Goal: Task Accomplishment & Management: Use online tool/utility

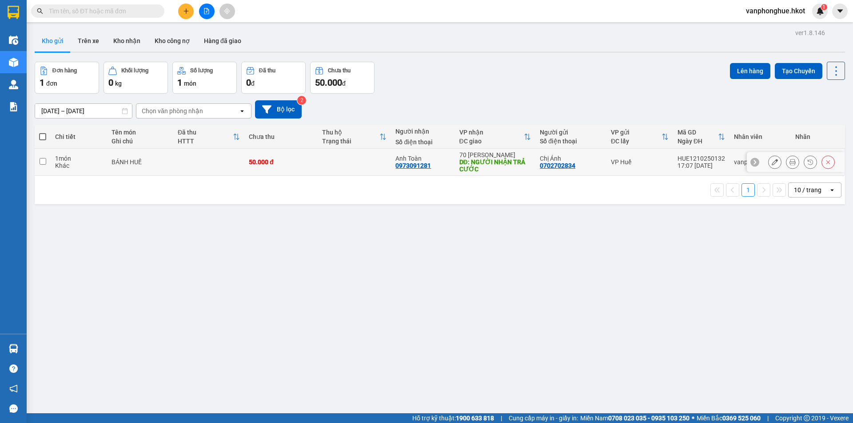
click at [43, 160] on input "checkbox" at bounding box center [43, 161] width 7 height 7
checkbox input "true"
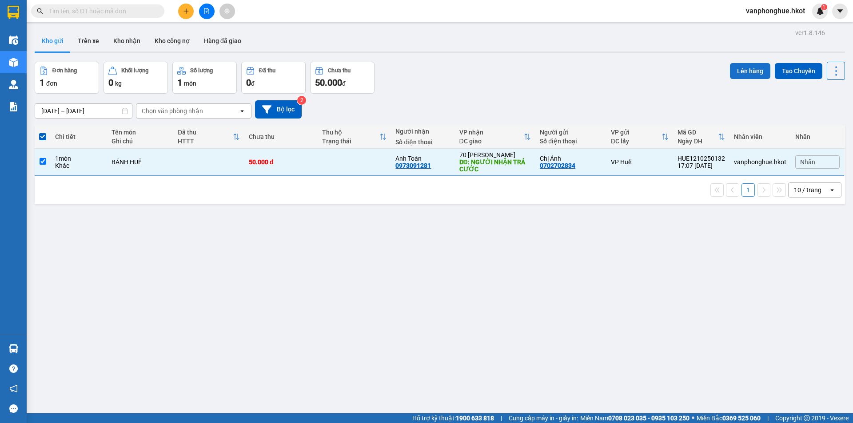
click at [747, 70] on button "Lên hàng" at bounding box center [750, 71] width 40 height 16
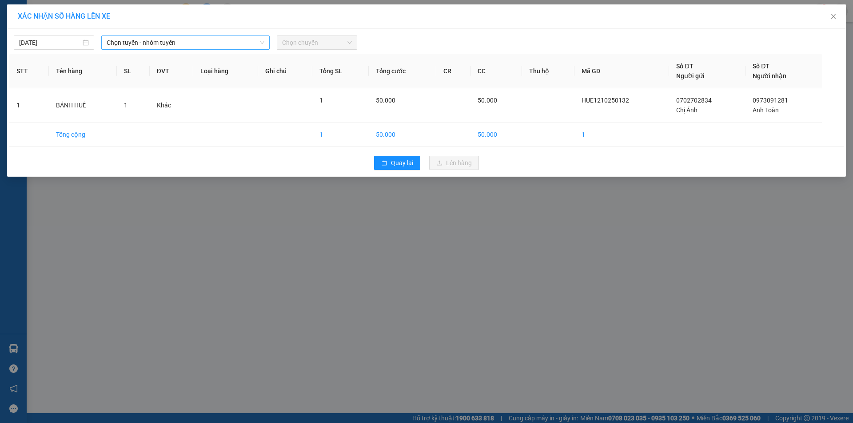
click at [188, 43] on span "Chọn tuyến - nhóm tuyến" at bounding box center [186, 42] width 158 height 13
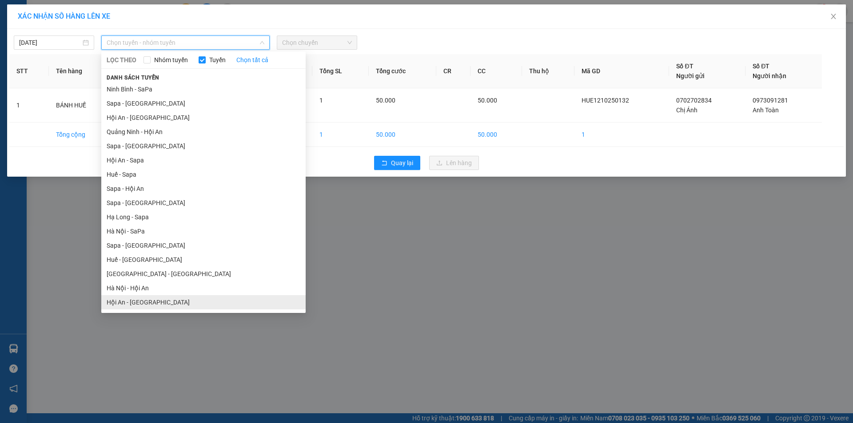
click at [125, 303] on li "Hội An - [GEOGRAPHIC_DATA]" at bounding box center [203, 302] width 204 height 14
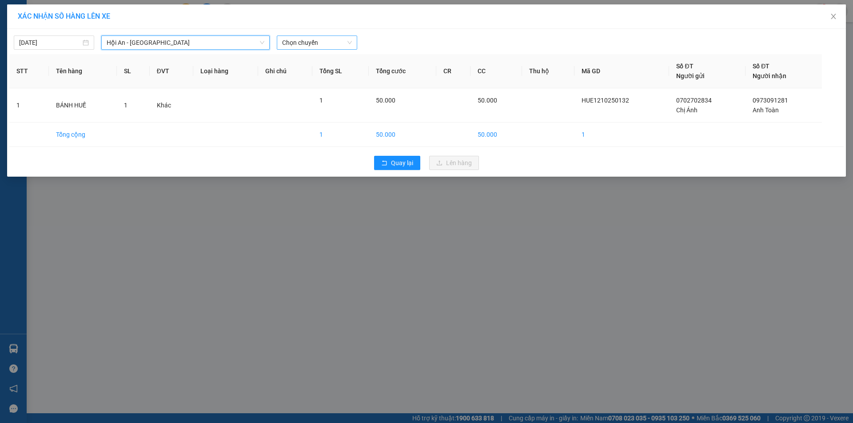
click at [326, 48] on div "Chọn chuyến" at bounding box center [317, 43] width 80 height 14
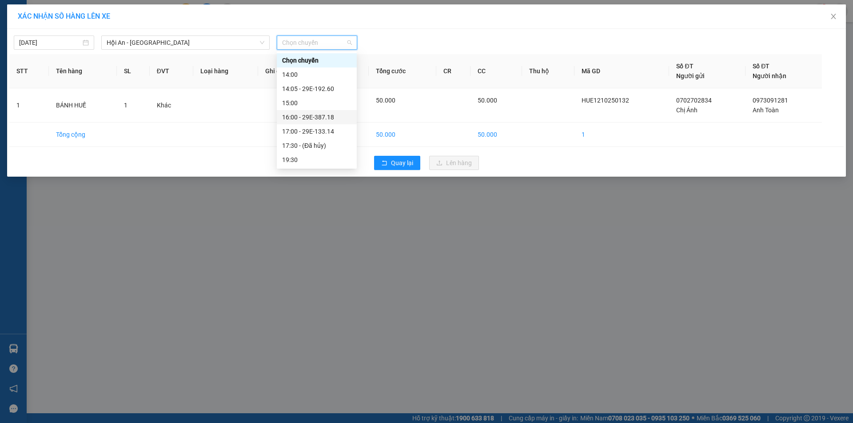
click at [328, 114] on div "16:00 - 29E-387.18" at bounding box center [316, 117] width 69 height 10
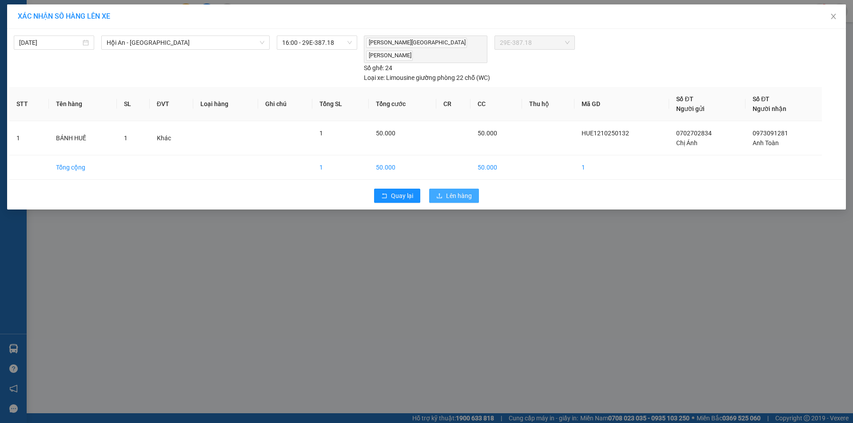
click at [453, 191] on span "Lên hàng" at bounding box center [459, 196] width 26 height 10
